Goal: Check status

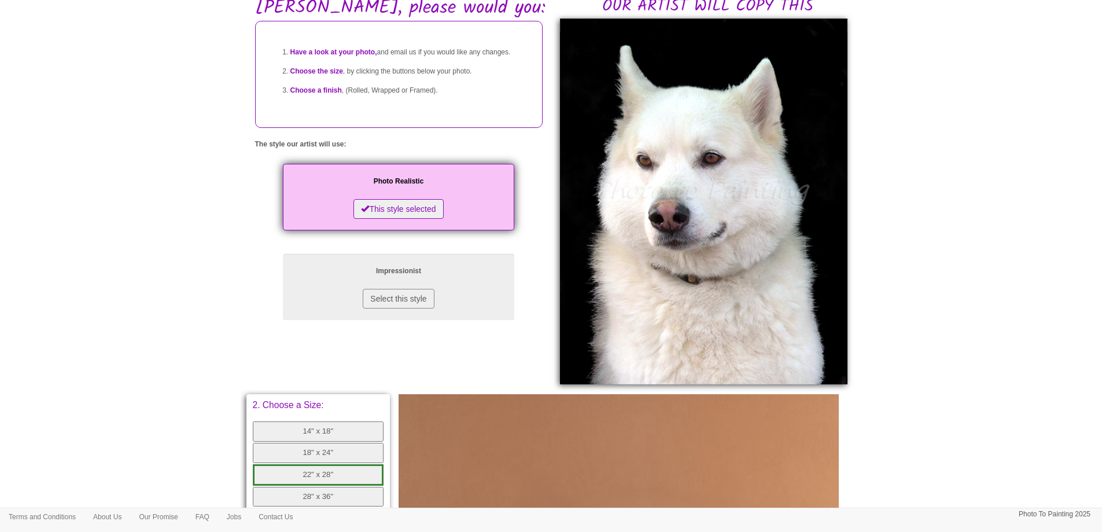
scroll to position [347, 0]
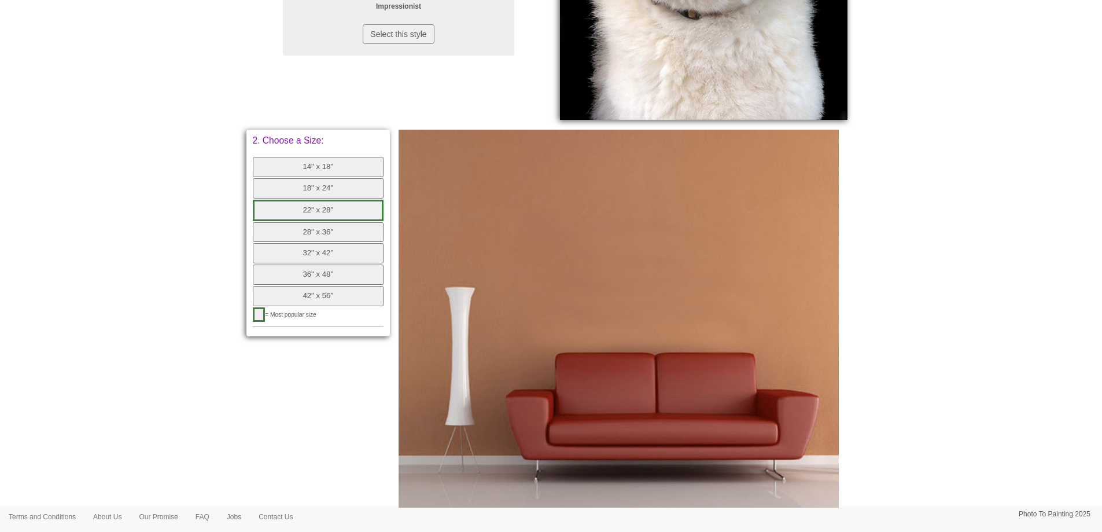
click at [1018, 119] on body "Toggle navigation Menu Home Photo to Painting Photo to Painting Introduction Ho…" at bounding box center [551, 141] width 1102 height 964
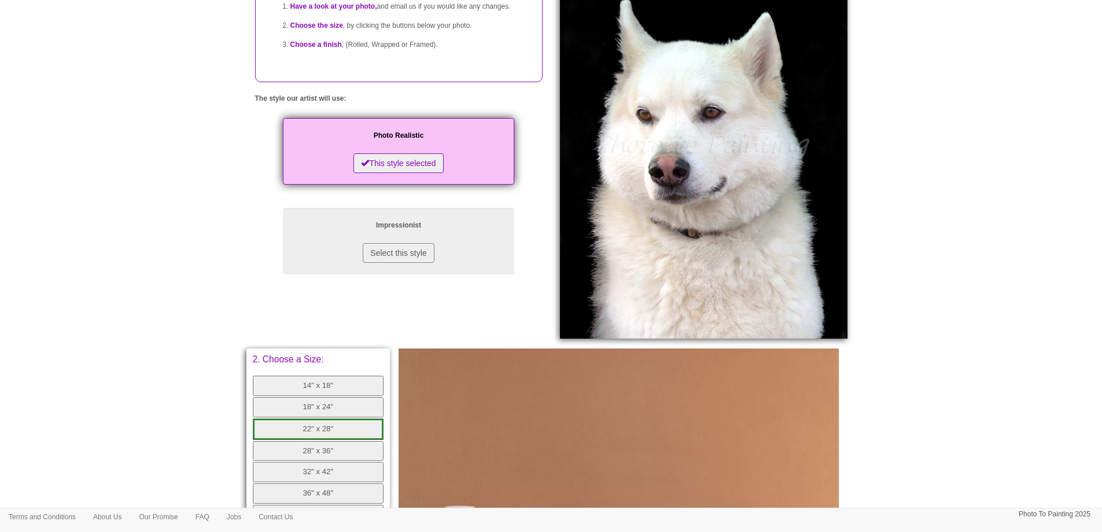
scroll to position [0, 0]
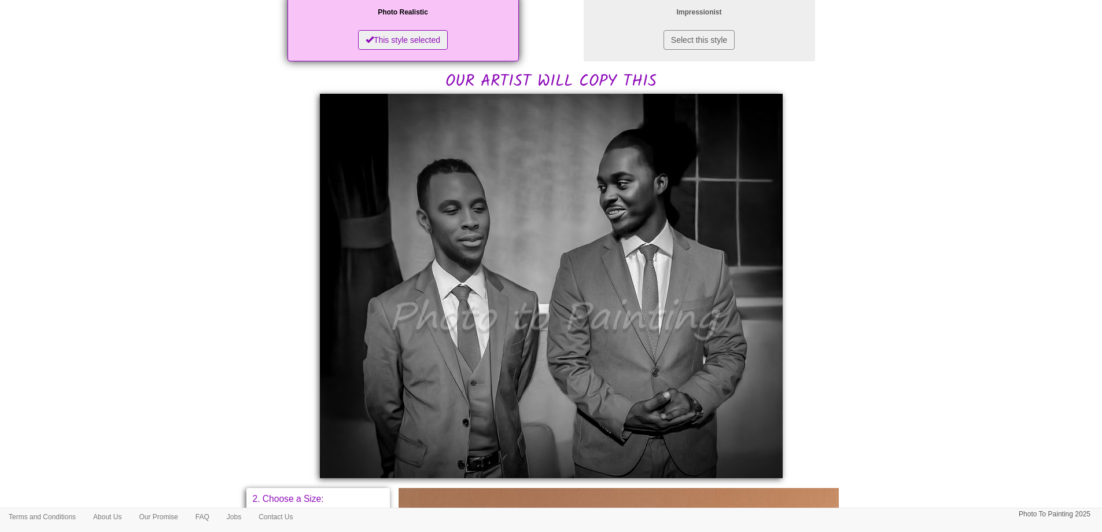
scroll to position [231, 0]
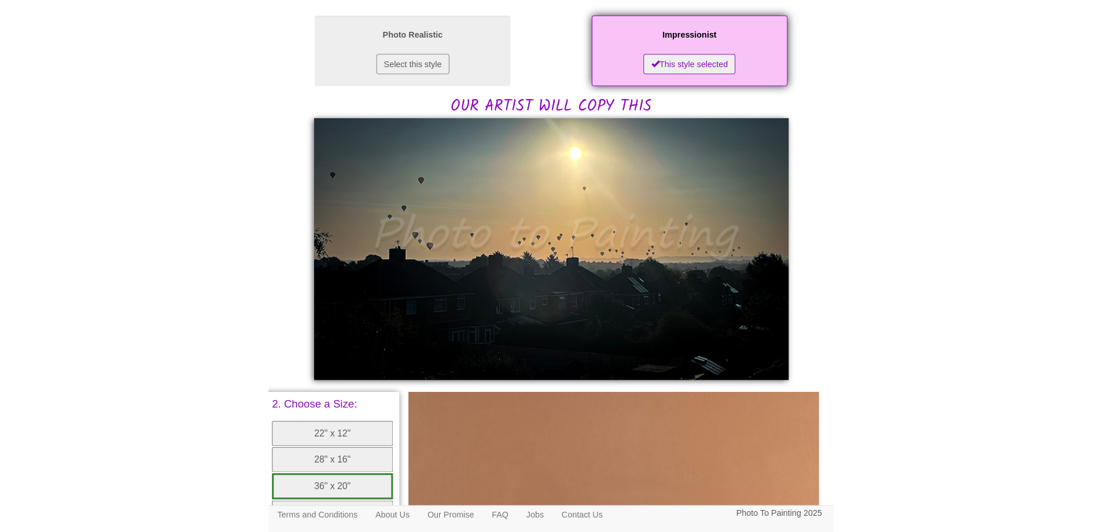
scroll to position [216, 0]
